Goal: Contribute content: Add original content to the website for others to see

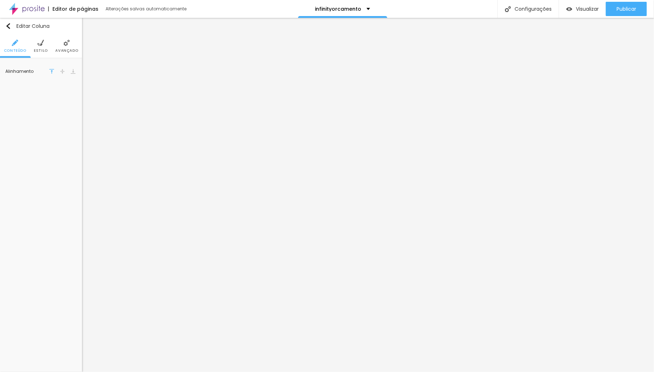
click at [8, 24] on img "button" at bounding box center [8, 26] width 6 height 6
click at [71, 110] on span "4:3 Standard" at bounding box center [60, 111] width 34 height 4
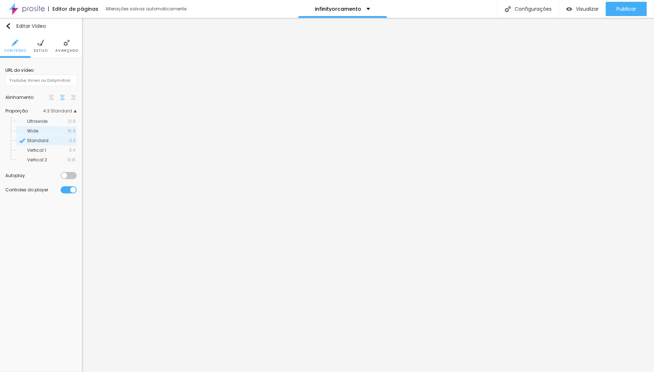
click at [48, 129] on span "Wide" at bounding box center [47, 131] width 40 height 4
click at [66, 175] on div at bounding box center [69, 175] width 16 height 7
click at [27, 82] on input "text" at bounding box center [40, 80] width 71 height 11
paste input "[URL][DOMAIN_NAME]"
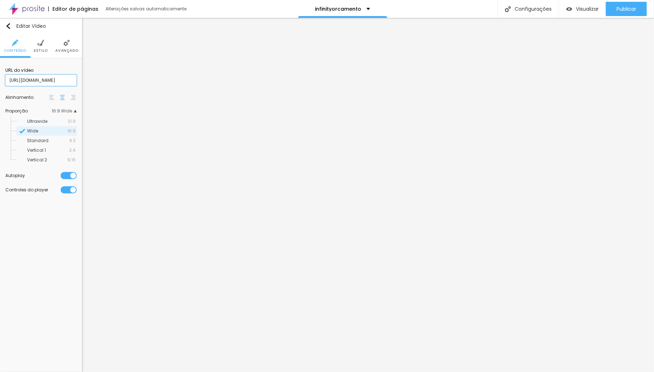
type input "[URL][DOMAIN_NAME]"
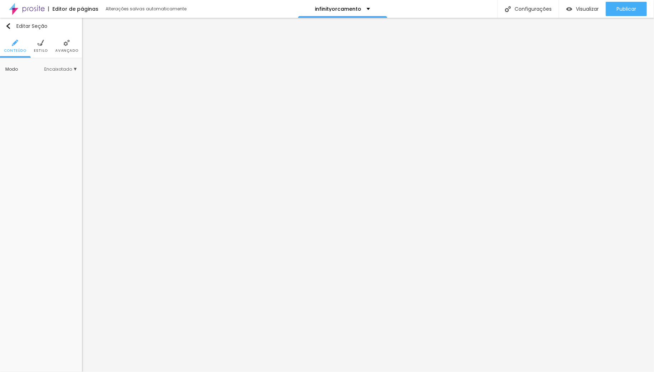
drag, startPoint x: 63, startPoint y: 42, endPoint x: 61, endPoint y: 52, distance: 10.1
click at [64, 42] on img at bounding box center [67, 43] width 6 height 6
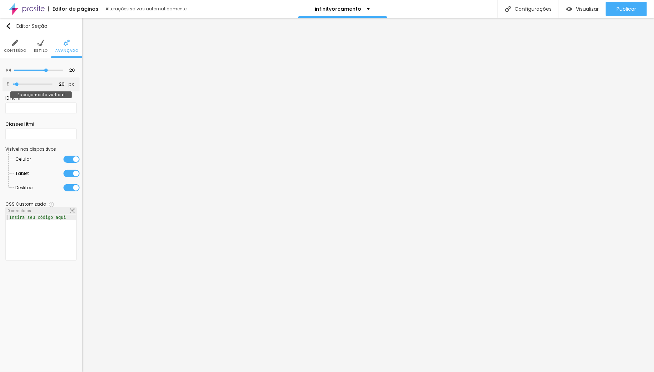
type input "0"
drag, startPoint x: 11, startPoint y: 82, endPoint x: -6, endPoint y: 83, distance: 17.5
type input "0"
click at [13, 83] on input "range" at bounding box center [32, 84] width 39 height 4
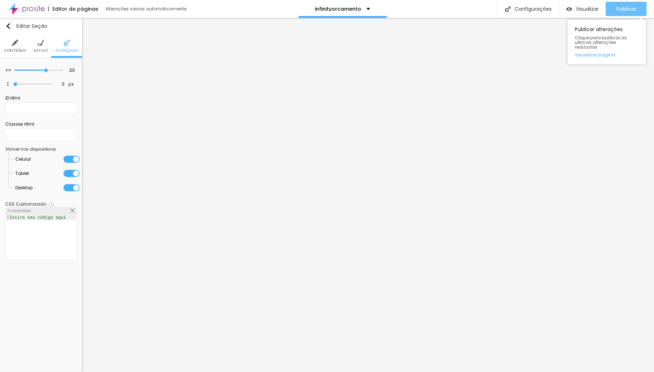
click at [627, 9] on span "Publicar" at bounding box center [627, 9] width 20 height 6
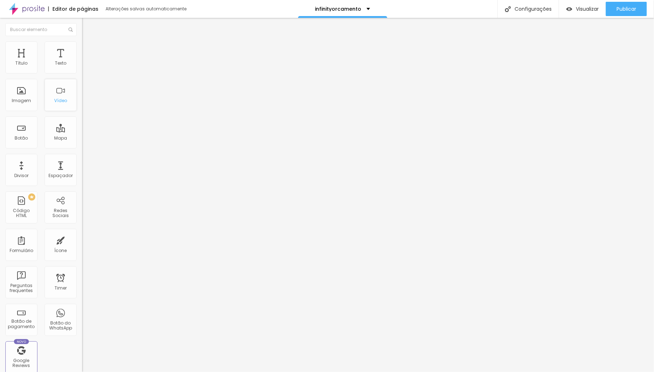
click at [45, 111] on div "Vídeo" at bounding box center [61, 95] width 32 height 32
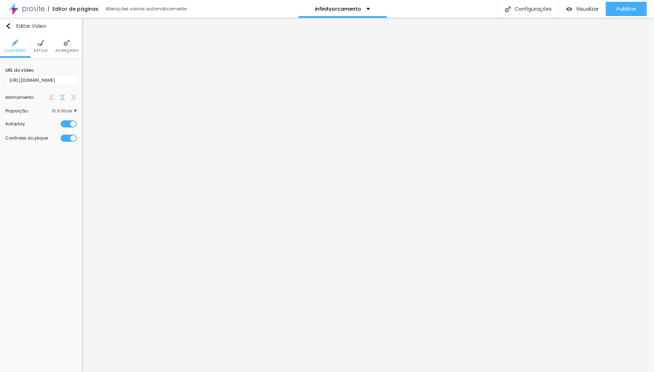
click at [41, 44] on img at bounding box center [40, 43] width 6 height 6
click at [65, 44] on img at bounding box center [67, 43] width 6 height 6
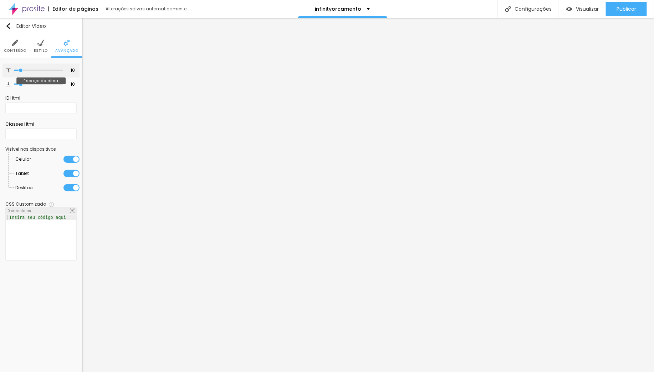
type input "6"
type input "0"
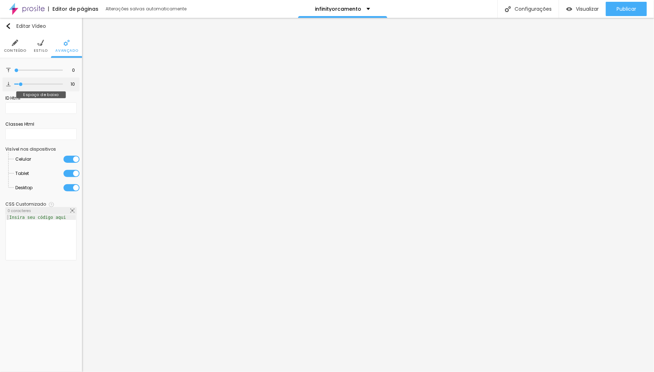
drag, startPoint x: 20, startPoint y: 69, endPoint x: 24, endPoint y: 88, distance: 19.3
click at [6, 69] on div "0 Espaço de cima" at bounding box center [40, 71] width 77 height 14
type input "1"
type input "0"
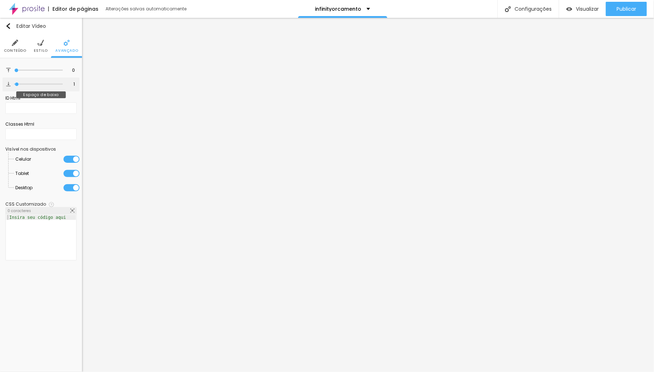
type input "0"
drag, startPoint x: 9, startPoint y: 83, endPoint x: -1, endPoint y: 82, distance: 10.0
click at [0, 82] on html "Editor de páginas Salvando... infinityorcamento Configurações Configurações da …" at bounding box center [327, 186] width 654 height 372
click at [626, 10] on span "Publicar" at bounding box center [627, 9] width 20 height 6
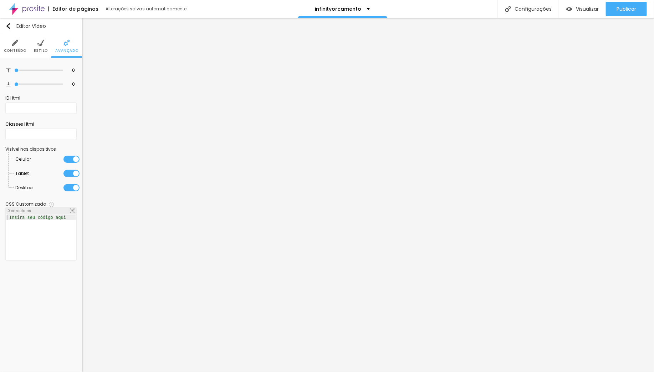
click at [37, 43] on img at bounding box center [40, 43] width 6 height 6
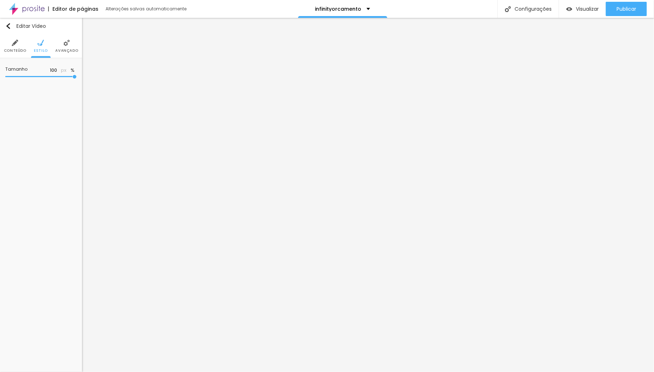
click at [20, 46] on li "Conteúdo" at bounding box center [15, 46] width 22 height 24
click at [71, 137] on div at bounding box center [69, 138] width 16 height 7
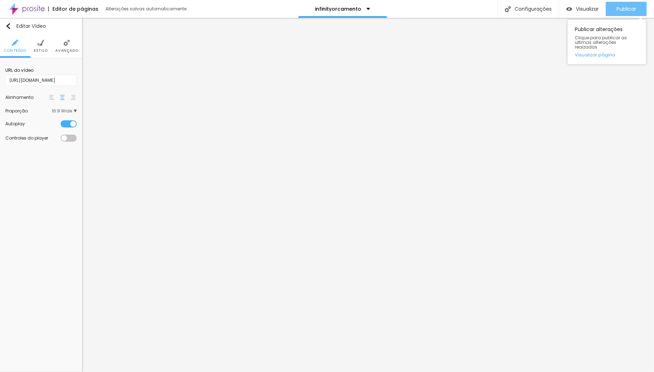
click at [623, 10] on span "Publicar" at bounding box center [627, 9] width 20 height 6
click at [635, 7] on span "Publicar" at bounding box center [627, 9] width 20 height 6
click at [40, 78] on input "[URL][DOMAIN_NAME]" at bounding box center [40, 80] width 71 height 11
click at [57, 82] on input "text" at bounding box center [40, 80] width 71 height 11
paste input "[URL][DOMAIN_NAME]"
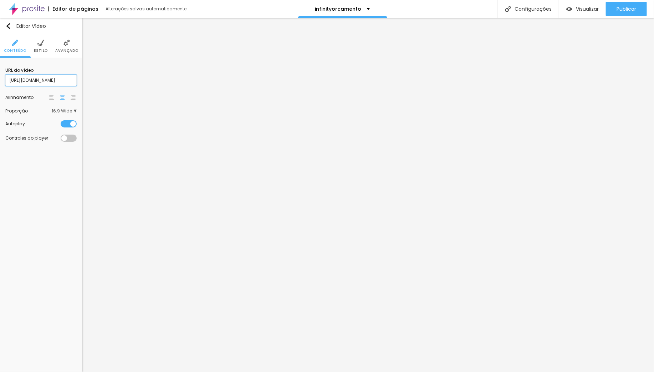
type input "[URL][DOMAIN_NAME]"
click at [52, 163] on div "Editar Vídeo Conteúdo Estilo Avançado URL do vídeo [URL][DOMAIN_NAME] Alinhamen…" at bounding box center [41, 195] width 82 height 354
click at [627, 9] on span "Publicar" at bounding box center [627, 9] width 20 height 6
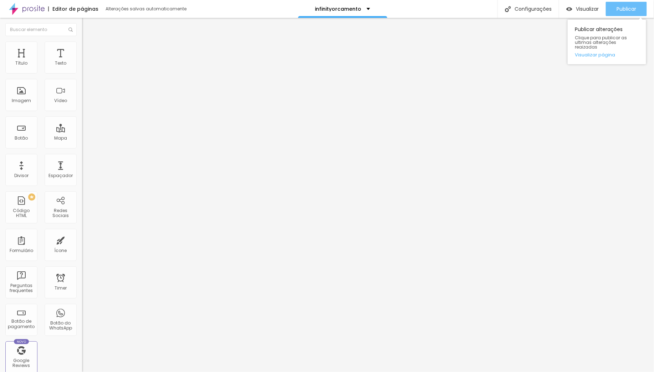
click at [621, 7] on span "Publicar" at bounding box center [627, 9] width 20 height 6
